Goal: Task Accomplishment & Management: Manage account settings

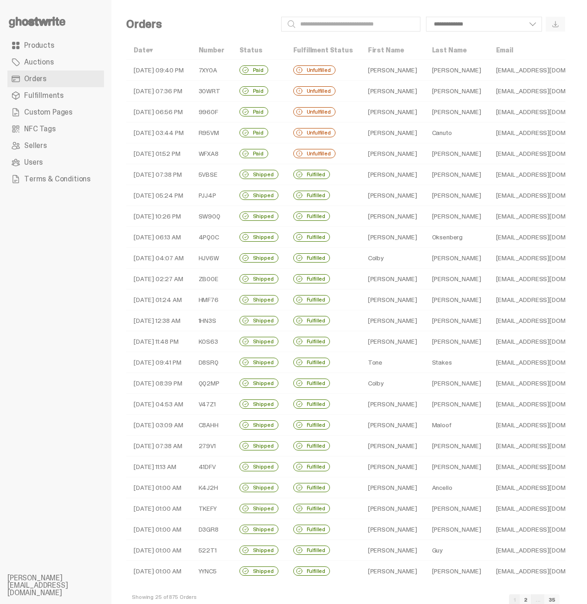
select select
click at [280, 68] on td "Paid" at bounding box center [259, 70] width 54 height 21
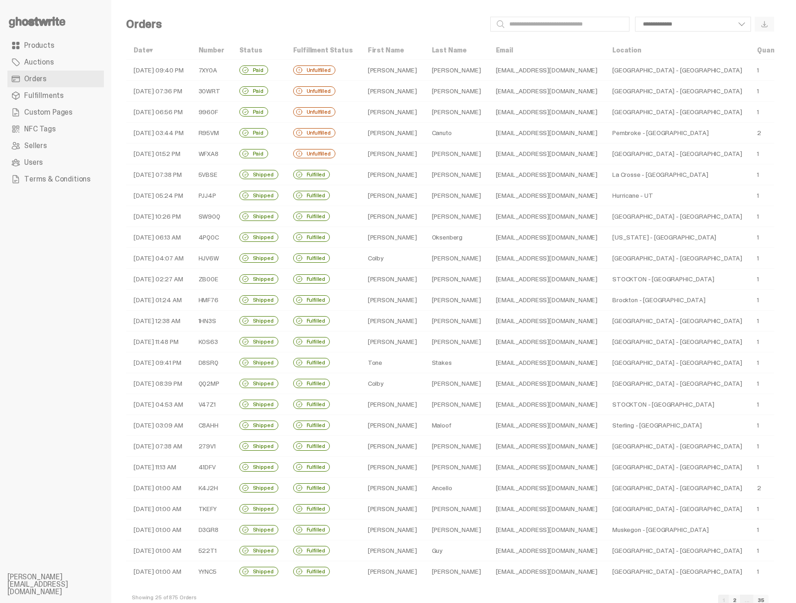
click at [360, 153] on td "Unfulfilled" at bounding box center [323, 153] width 75 height 21
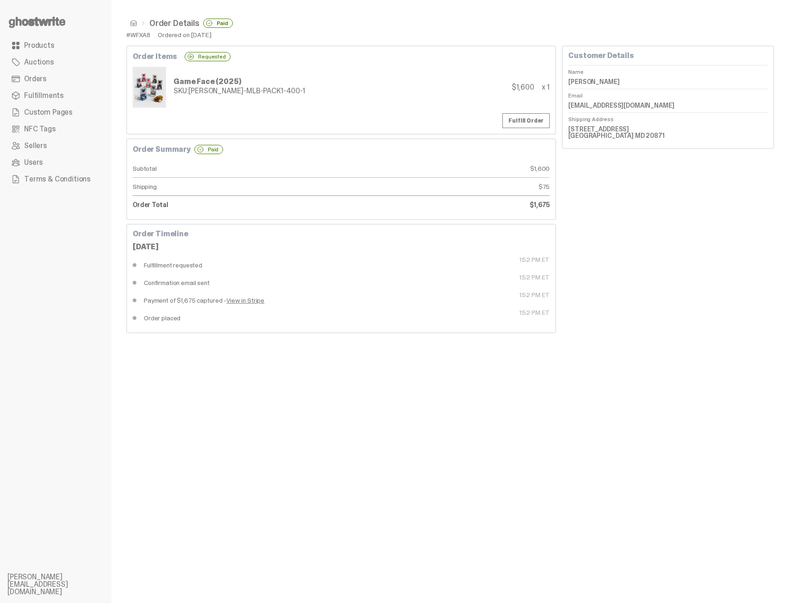
click at [208, 387] on div "Order Details Paid #WFXA8 Ordered on Aug 16, 2025 Order Items Requested Game Fa…" at bounding box center [450, 301] width 678 height 603
